Goal: Navigation & Orientation: Find specific page/section

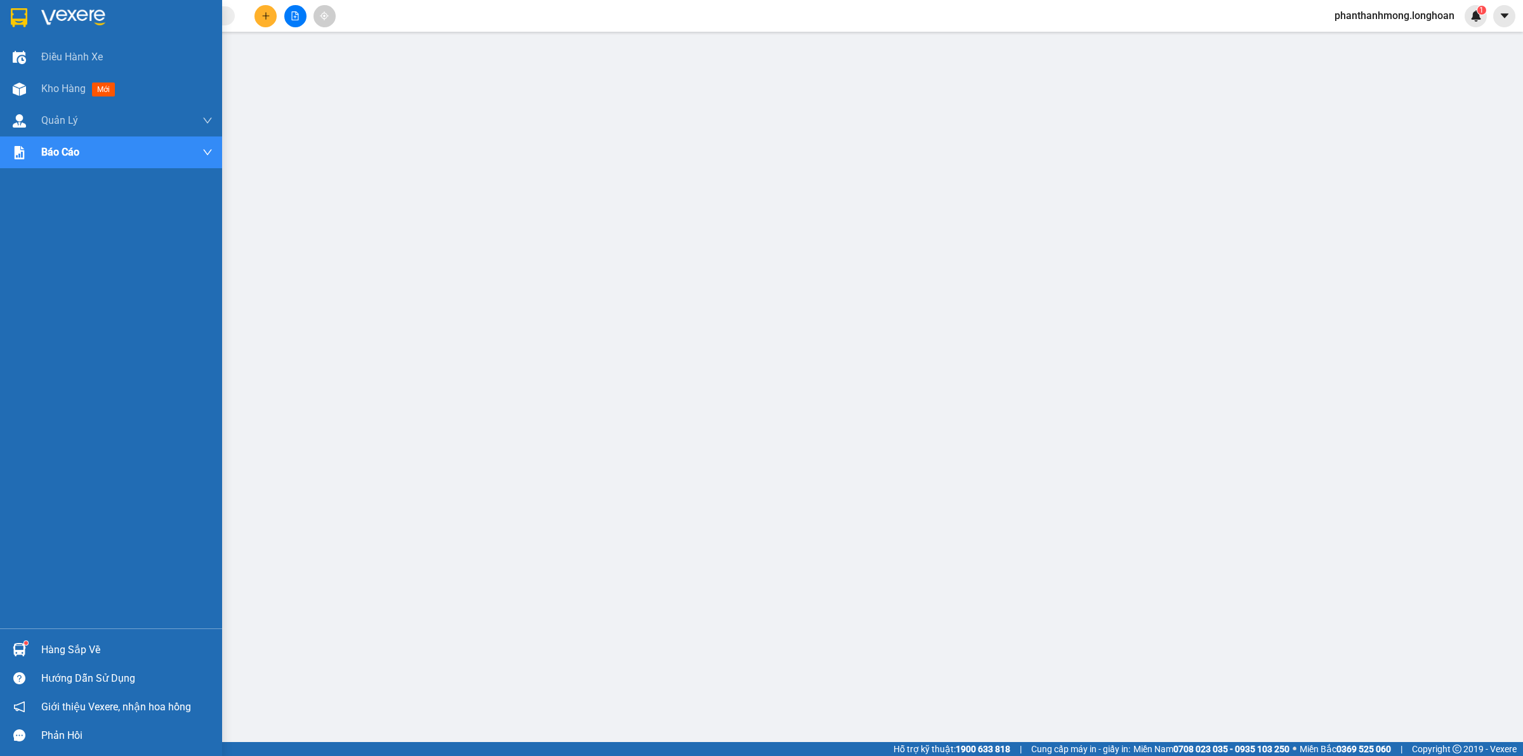
click at [29, 24] on div at bounding box center [19, 17] width 22 height 22
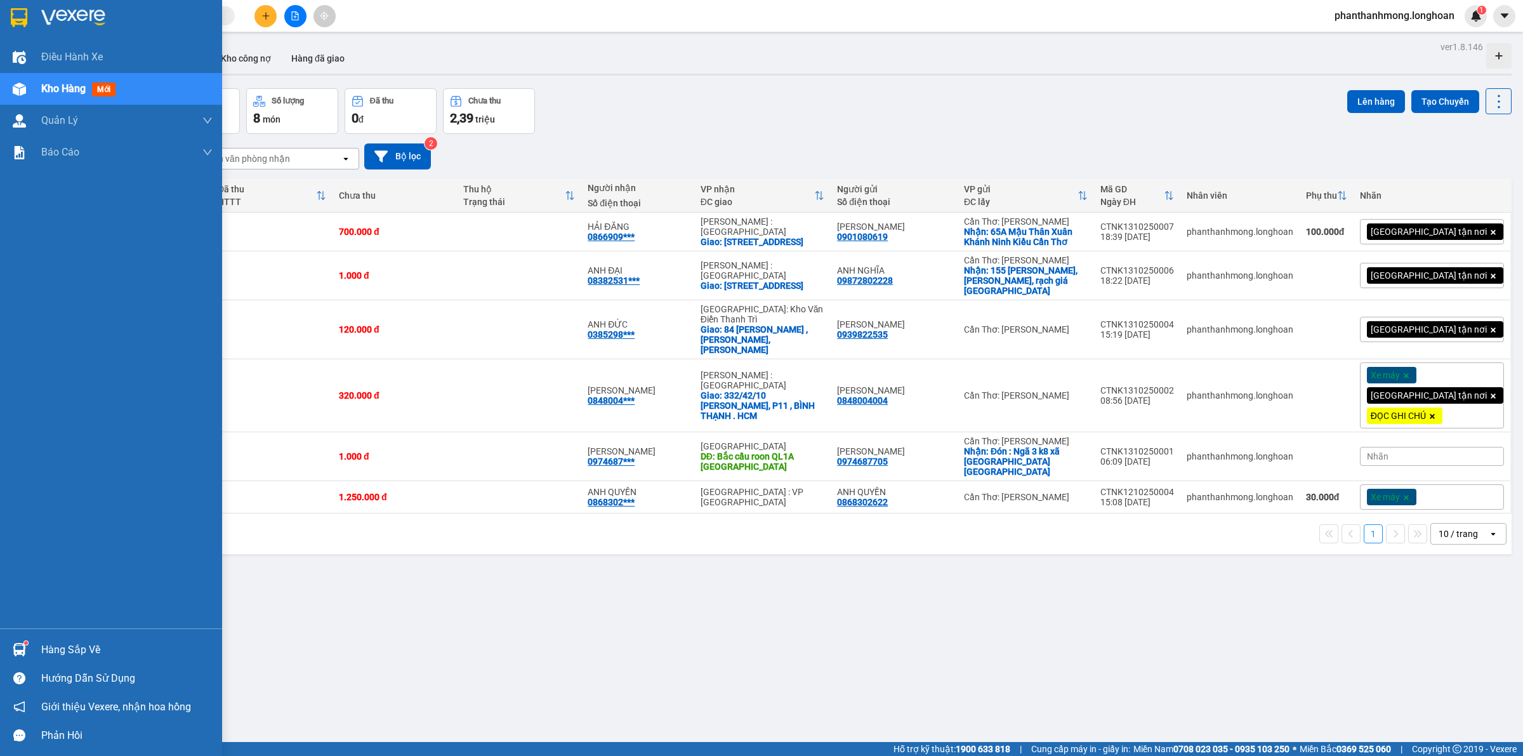
drag, startPoint x: 18, startPoint y: 8, endPoint x: 86, endPoint y: 23, distance: 69.6
click at [19, 8] on img at bounding box center [19, 17] width 16 height 19
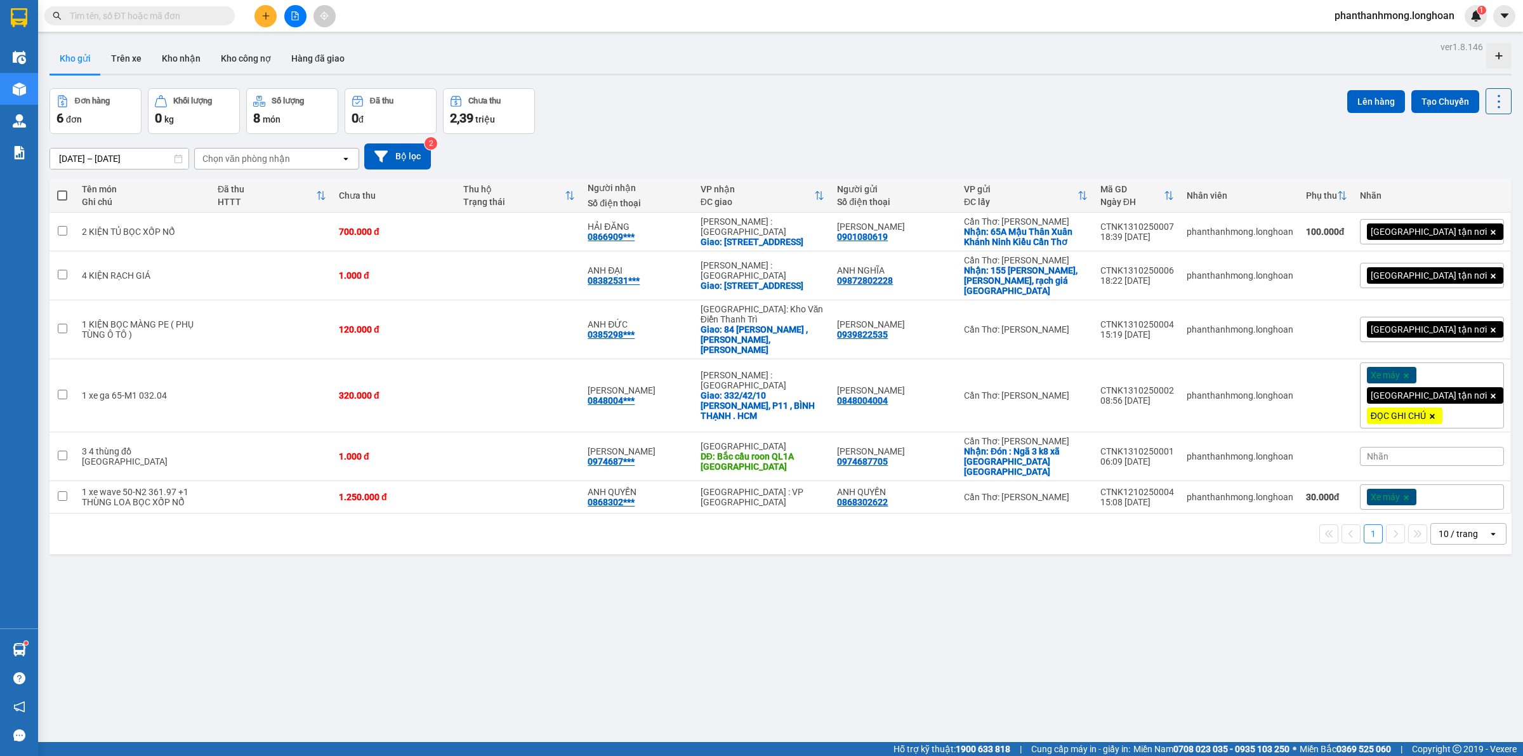
click at [32, 16] on div at bounding box center [19, 20] width 38 height 41
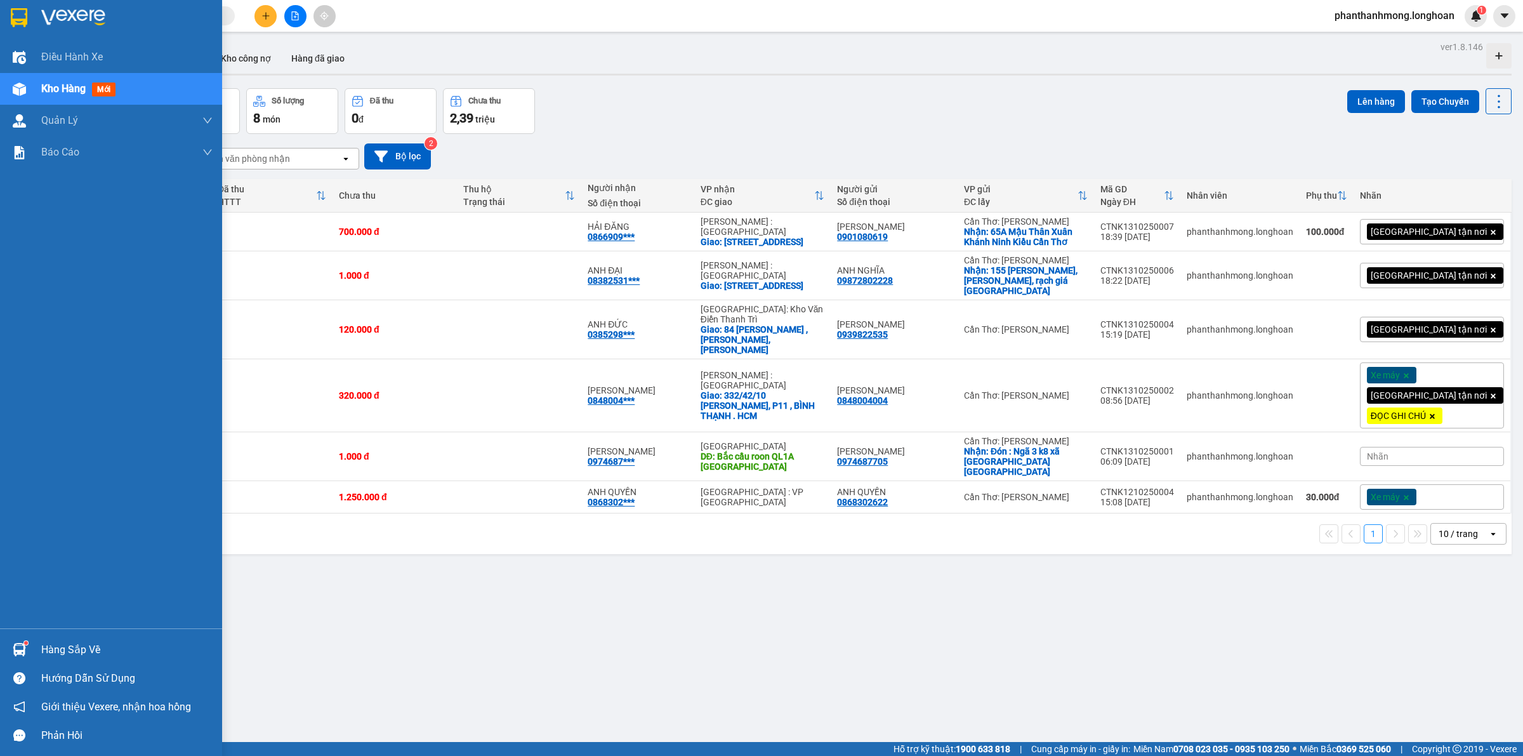
click at [6, 11] on div at bounding box center [111, 20] width 222 height 41
click at [11, 20] on img at bounding box center [19, 17] width 16 height 19
click at [15, 13] on img at bounding box center [19, 17] width 16 height 19
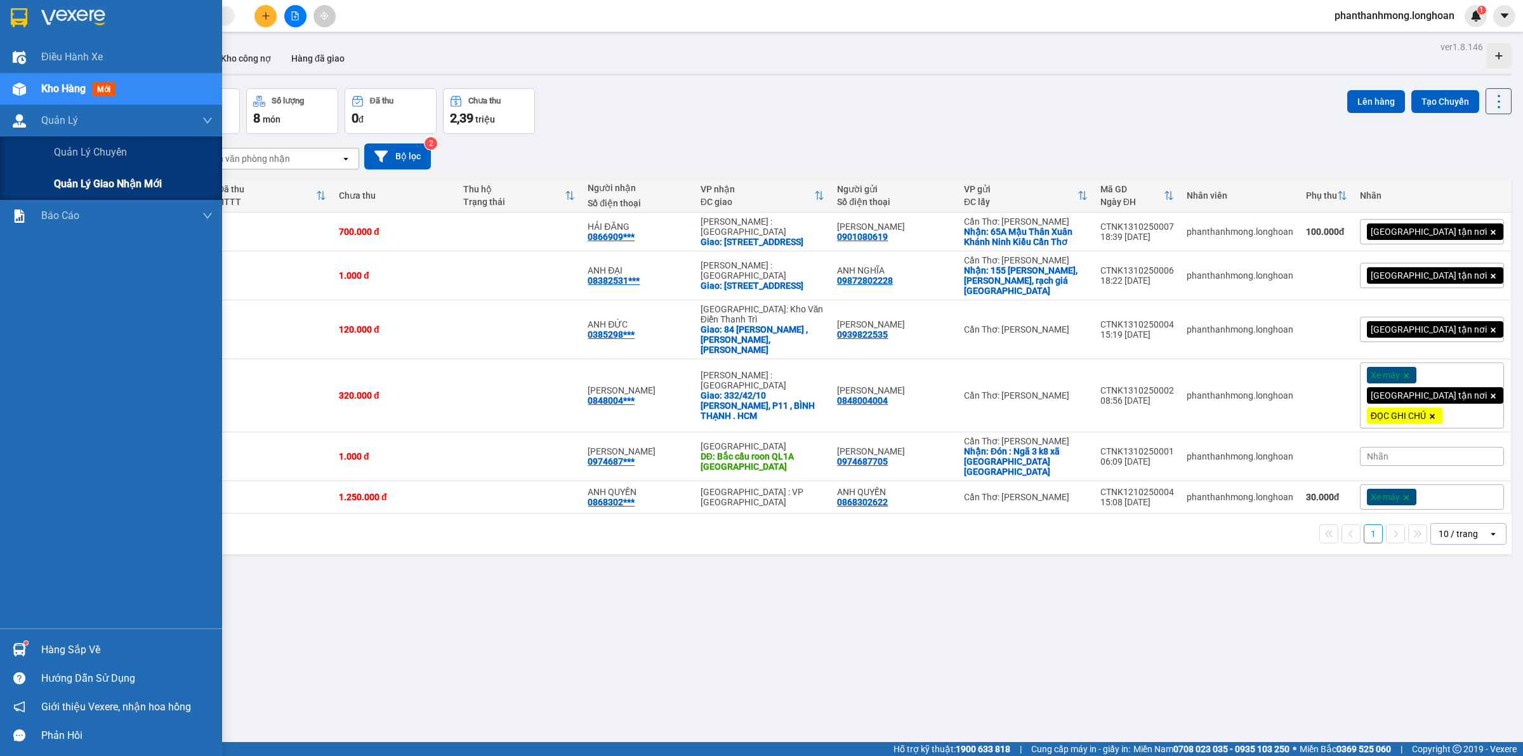
drag, startPoint x: 112, startPoint y: 165, endPoint x: 119, endPoint y: 191, distance: 26.9
click at [112, 168] on div "Quản lý chuyến Quản lý giao nhận mới" at bounding box center [111, 167] width 222 height 63
click at [121, 192] on span "Quản lý giao nhận mới" at bounding box center [108, 184] width 108 height 16
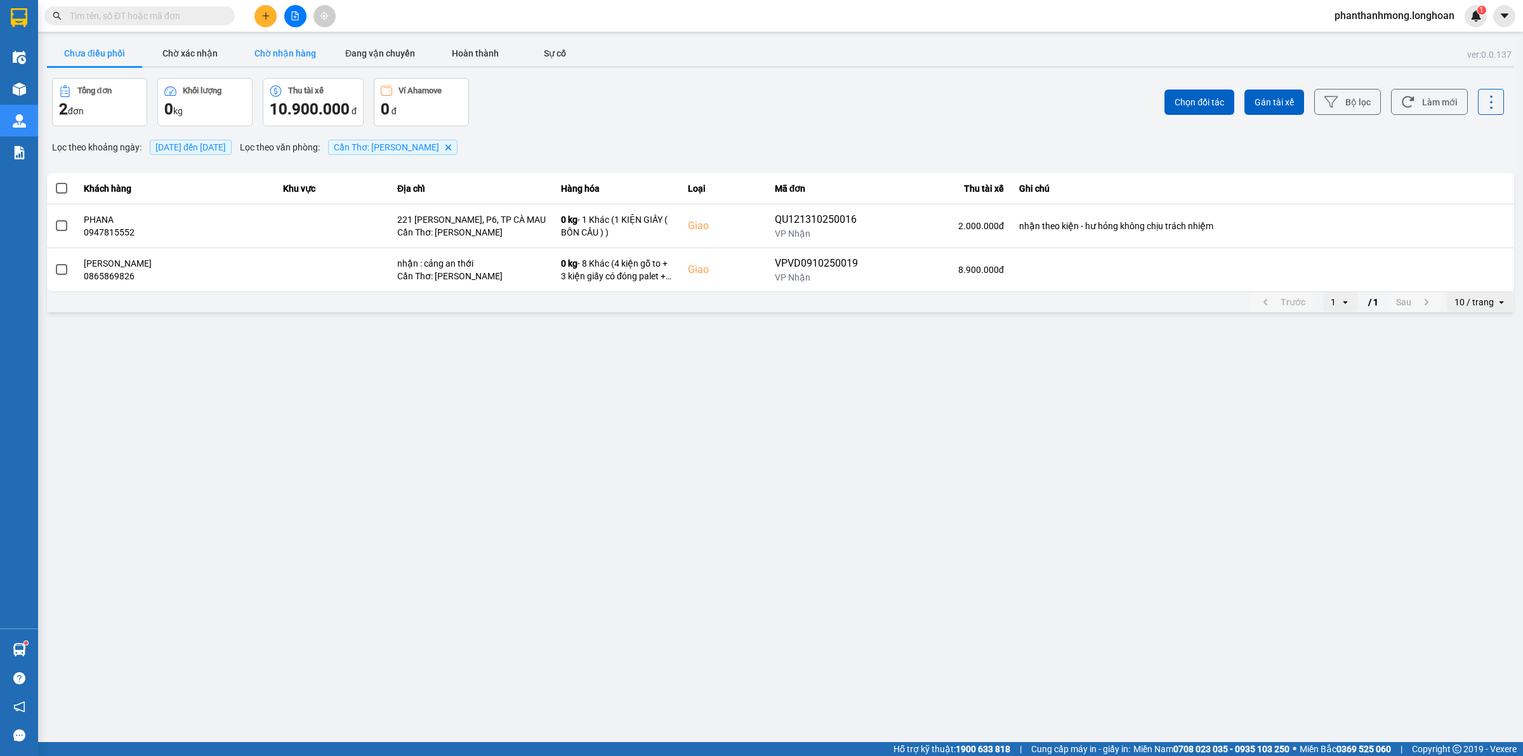
click at [289, 58] on button "Chờ nhận hàng" at bounding box center [284, 53] width 95 height 25
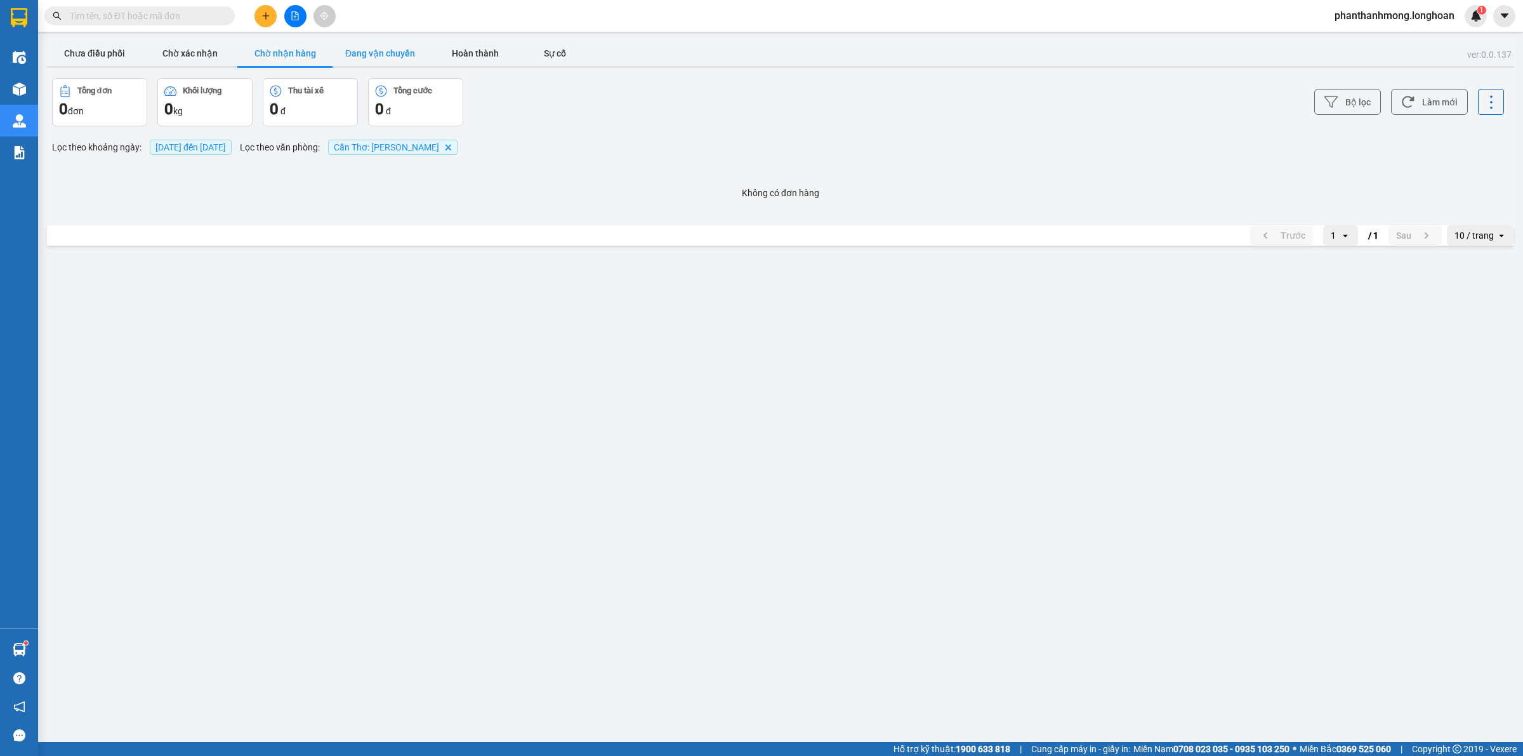
click at [384, 58] on button "Đang vận chuyển" at bounding box center [379, 53] width 95 height 25
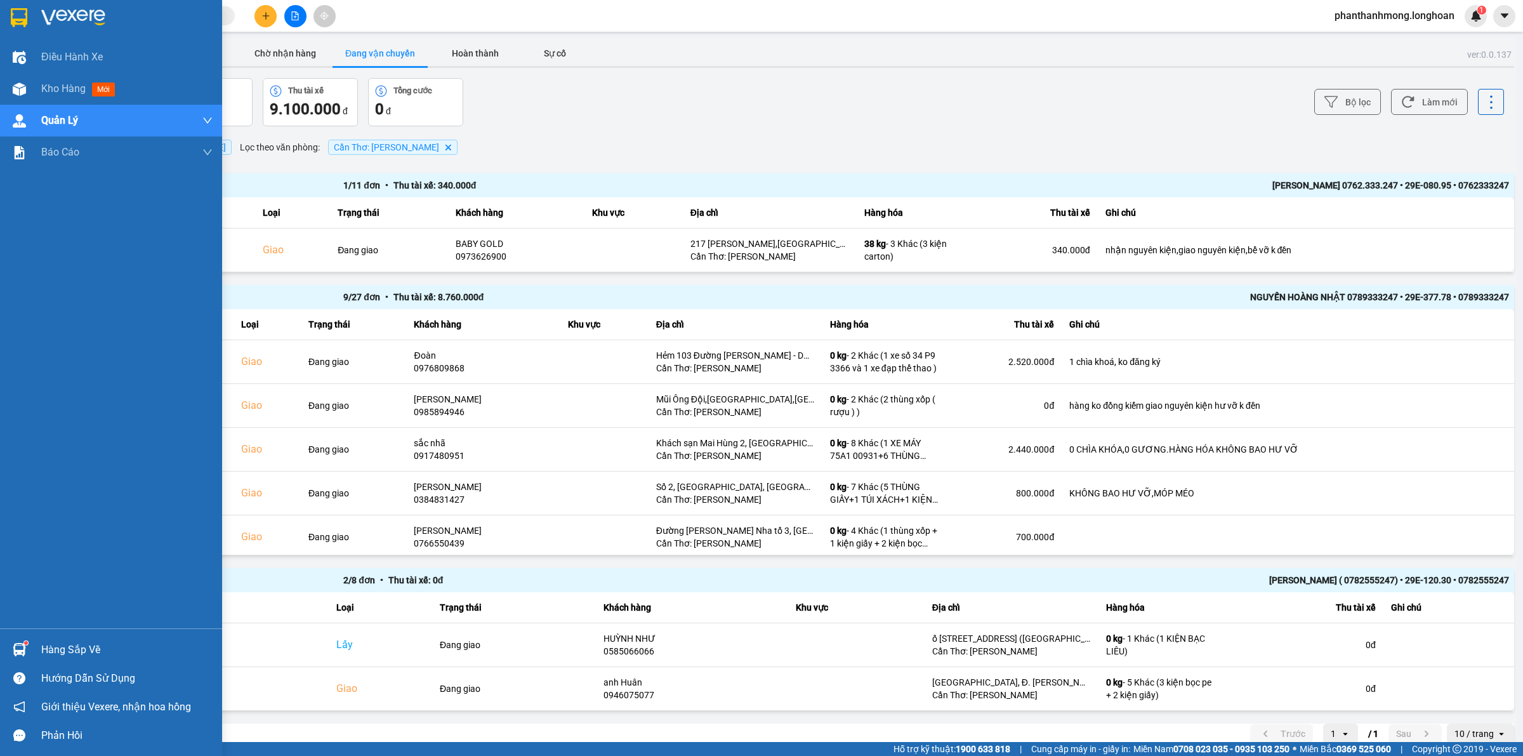
click at [17, 20] on img at bounding box center [19, 17] width 16 height 19
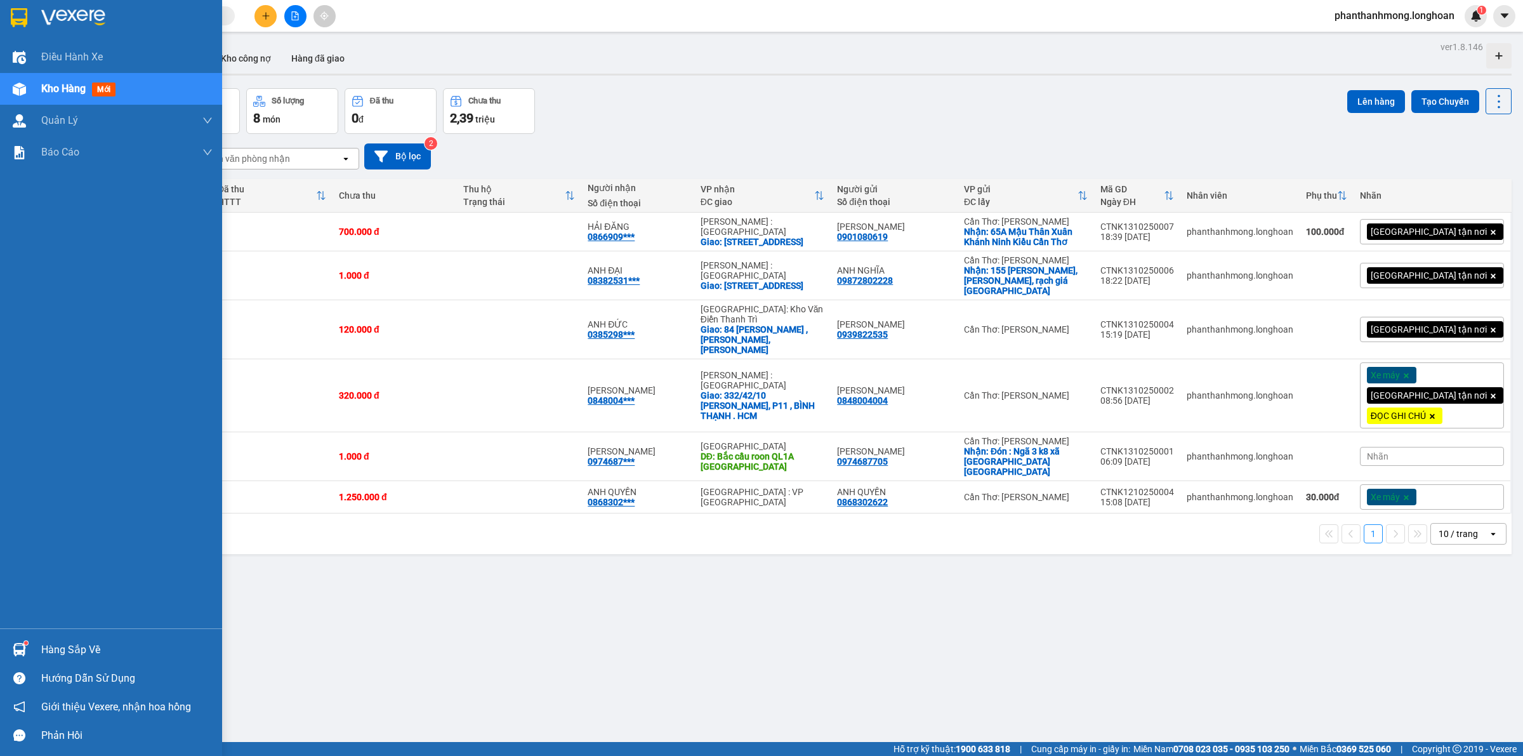
click at [0, 633] on div "Hàng sắp về Hướng dẫn sử dụng Giới thiệu Vexere, nhận hoa hồng Phản hồi" at bounding box center [111, 688] width 222 height 121
click at [15, 638] on div "Hàng sắp về" at bounding box center [111, 649] width 222 height 29
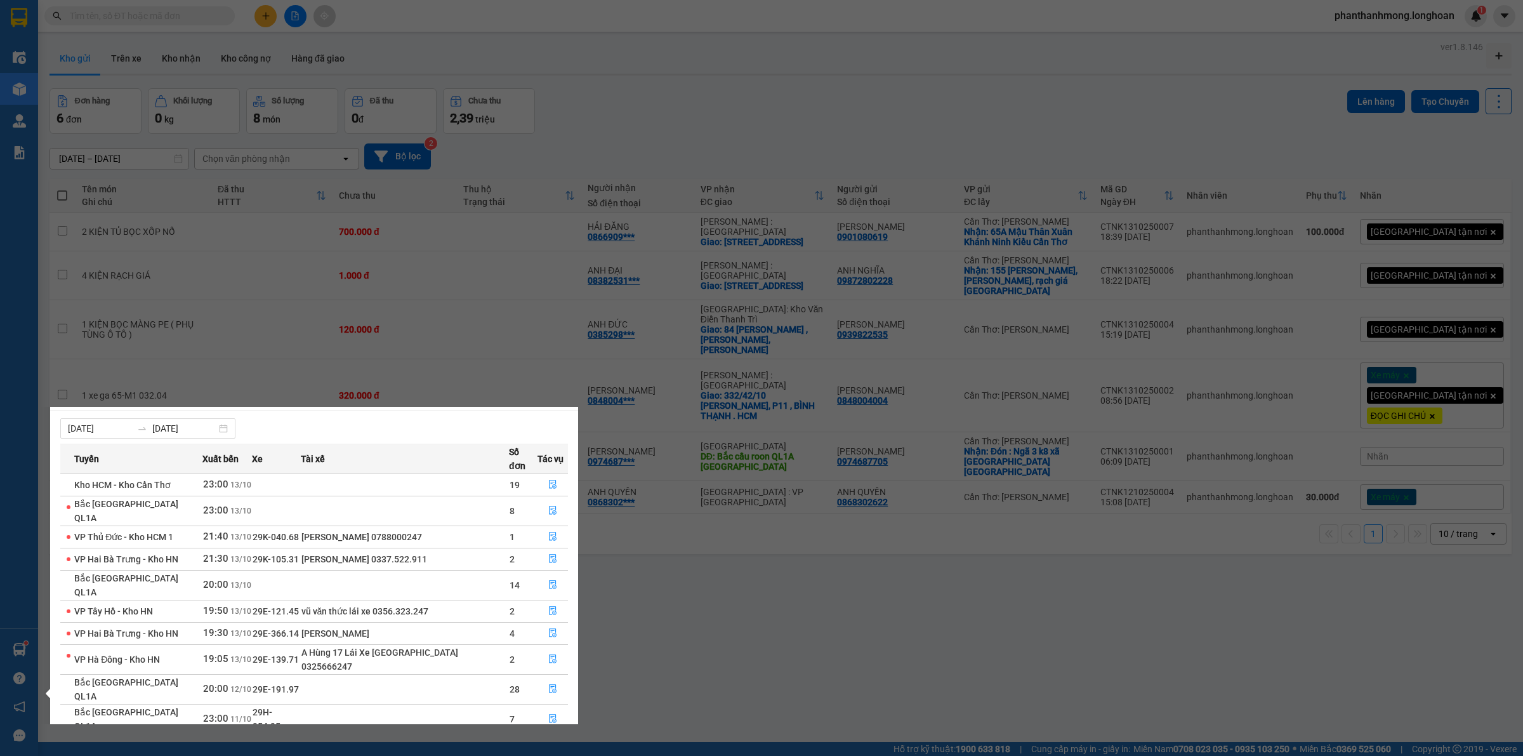
scroll to position [22, 0]
